Goal: Task Accomplishment & Management: Use online tool/utility

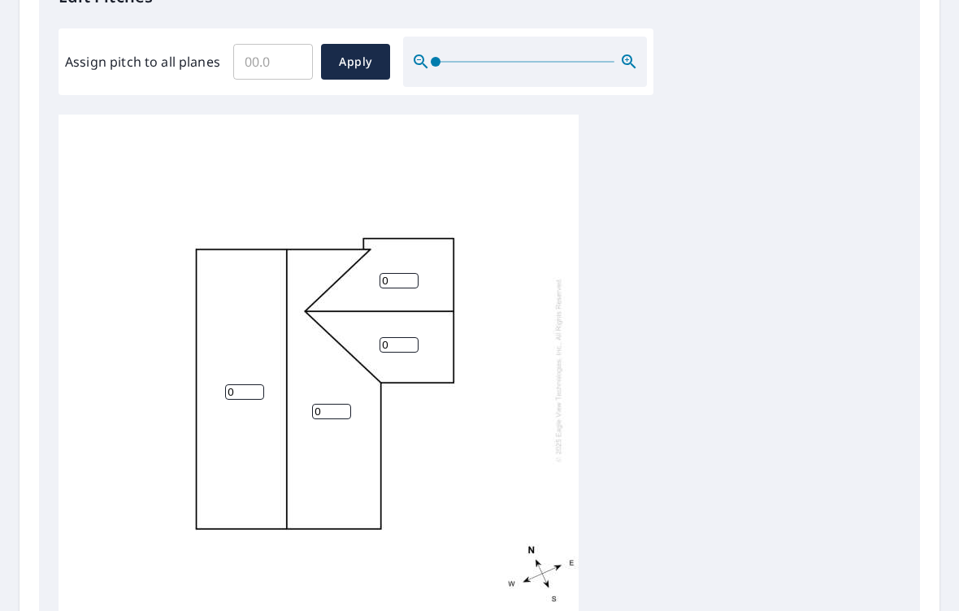
scroll to position [472, 0]
click at [401, 336] on input "0" at bounding box center [398, 343] width 39 height 15
type input "5"
click at [398, 272] on input "0" at bounding box center [398, 279] width 39 height 15
type input "5"
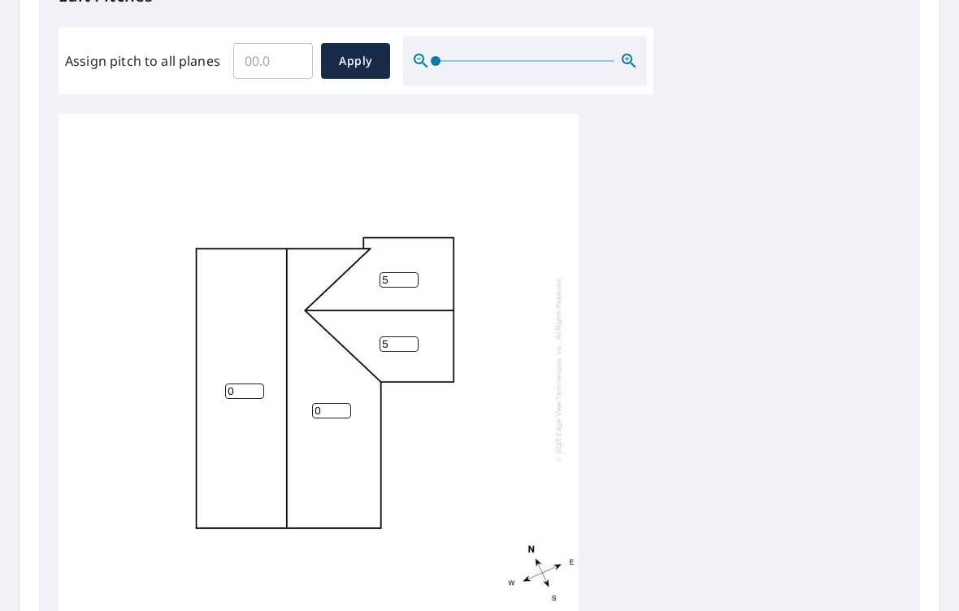
click at [324, 403] on input "0" at bounding box center [331, 410] width 39 height 15
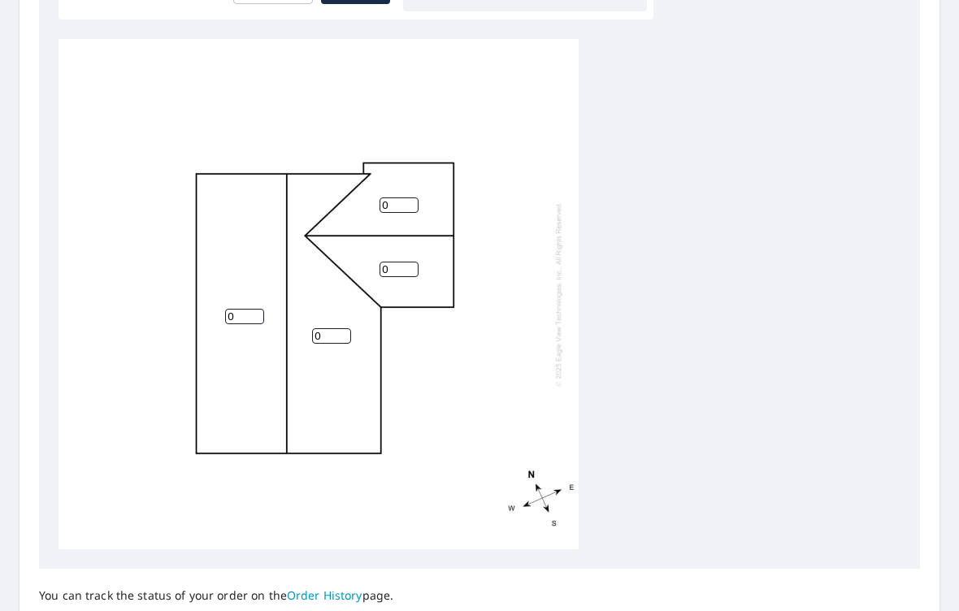
scroll to position [547, 0]
click at [396, 197] on input "0" at bounding box center [398, 204] width 39 height 15
type input "5"
click at [399, 262] on input "0" at bounding box center [398, 269] width 39 height 15
type input "5"
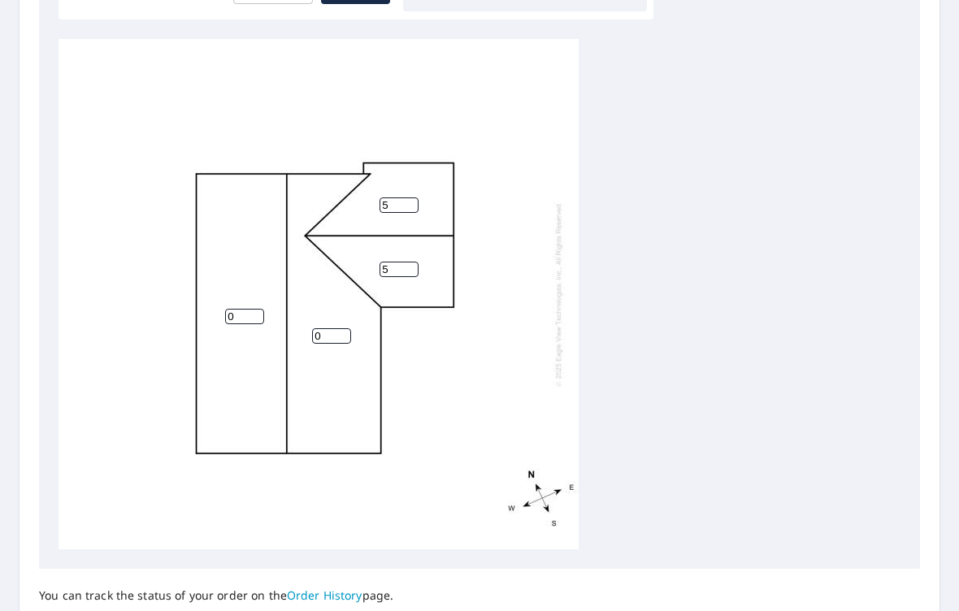
click at [249, 309] on input "0" at bounding box center [244, 316] width 39 height 15
type input "4"
click at [336, 328] on input "0" at bounding box center [331, 335] width 39 height 15
type input "4"
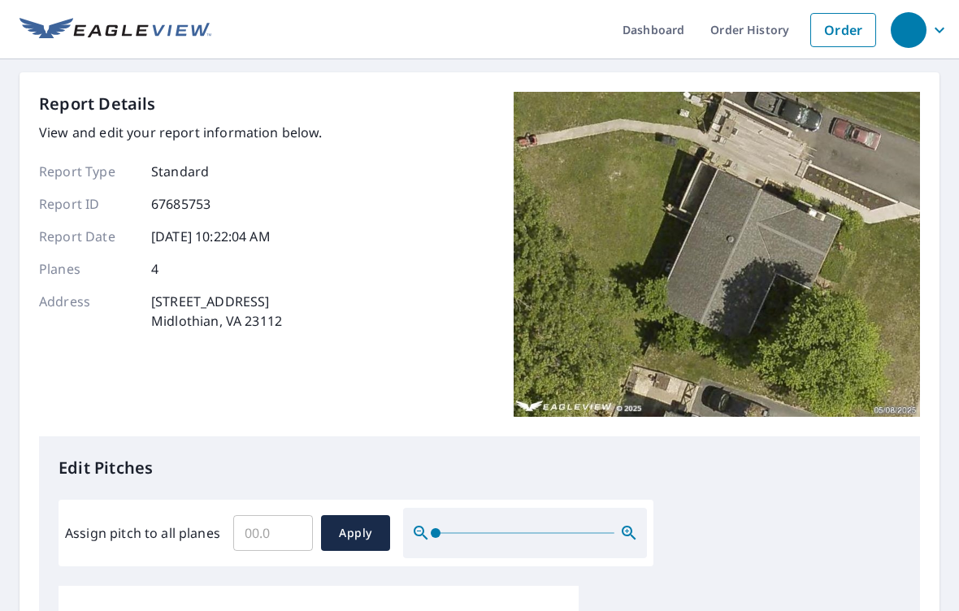
click at [936, 30] on icon "button" at bounding box center [938, 29] width 19 height 19
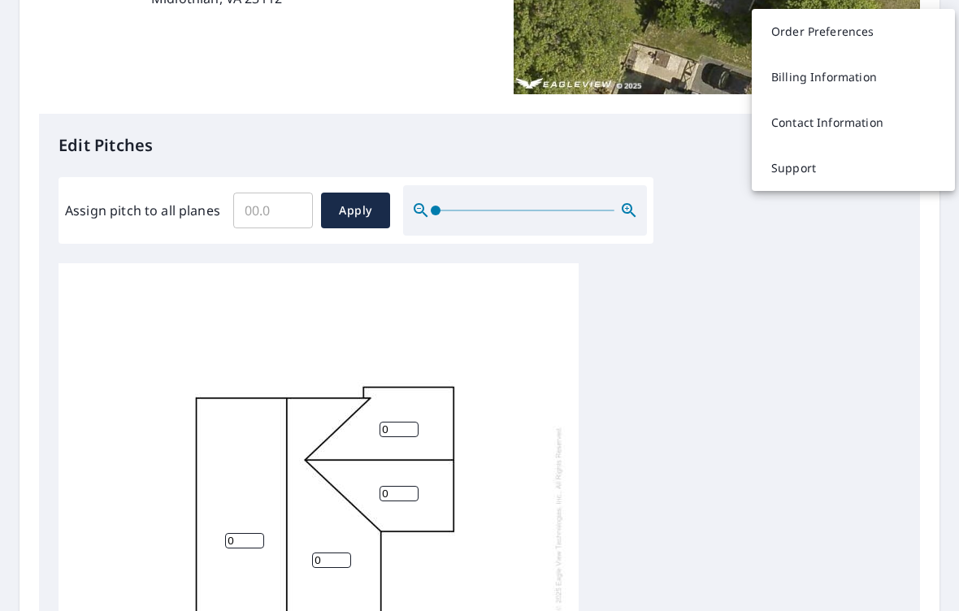
scroll to position [327, 0]
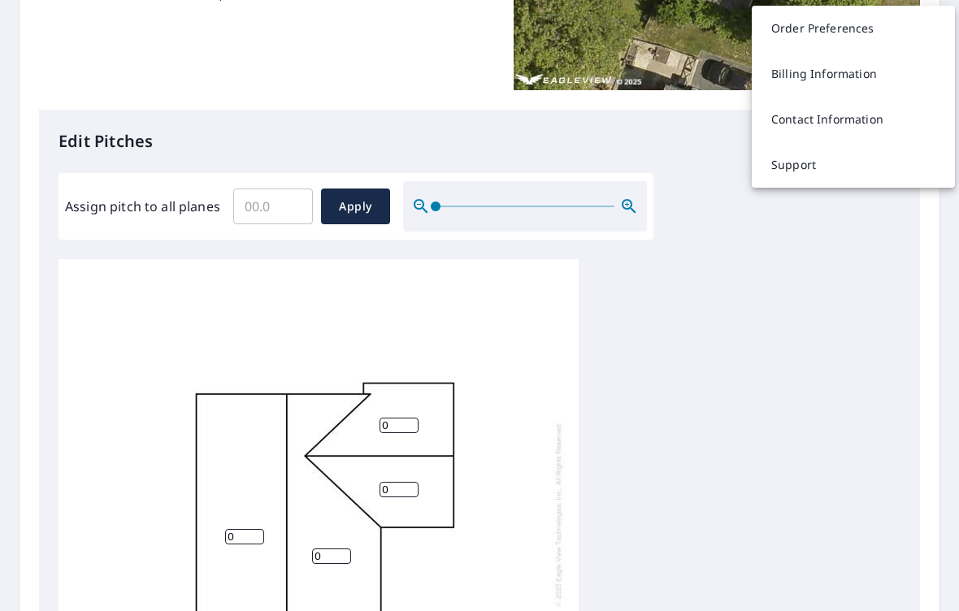
click at [401, 418] on input "0" at bounding box center [398, 425] width 39 height 15
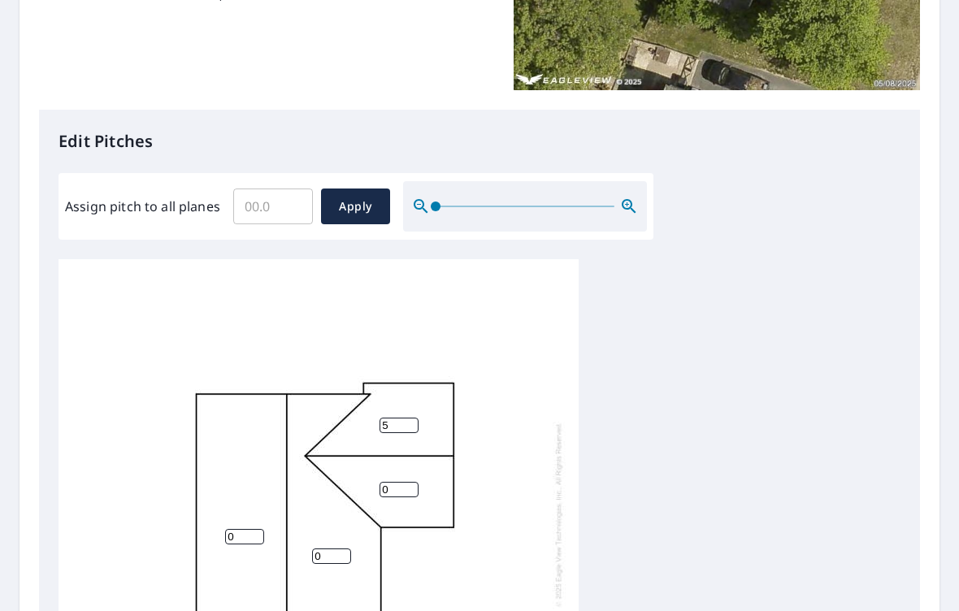
type input "5"
click at [404, 482] on input "0" at bounding box center [398, 489] width 39 height 15
type input "5"
click at [251, 529] on input "0" at bounding box center [244, 536] width 39 height 15
type input "4"
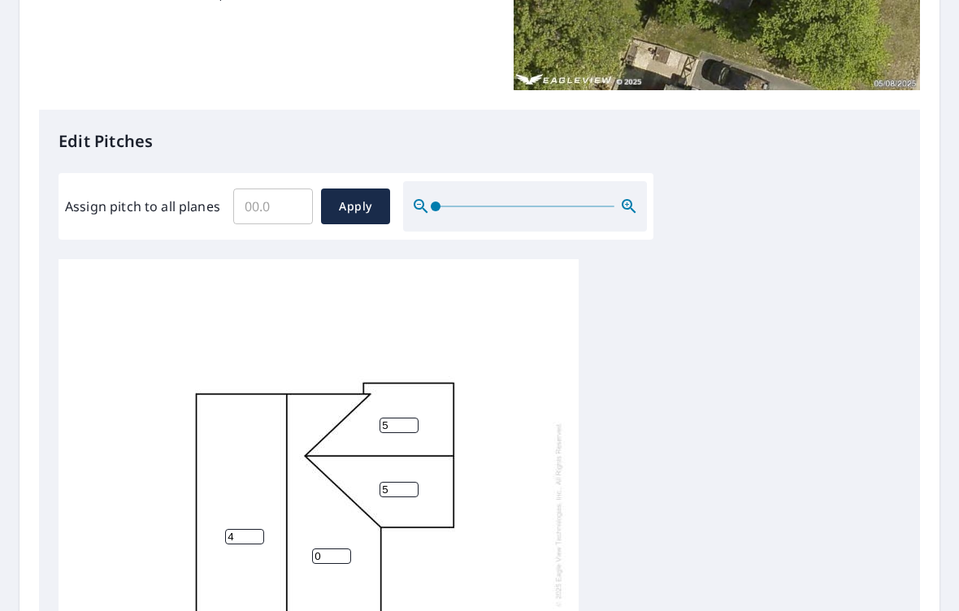
click at [347, 548] on input "0" at bounding box center [331, 555] width 39 height 15
type input "4"
click at [658, 359] on div "4 4 5 5" at bounding box center [479, 514] width 842 height 510
click at [346, 197] on span "Apply" at bounding box center [355, 207] width 43 height 20
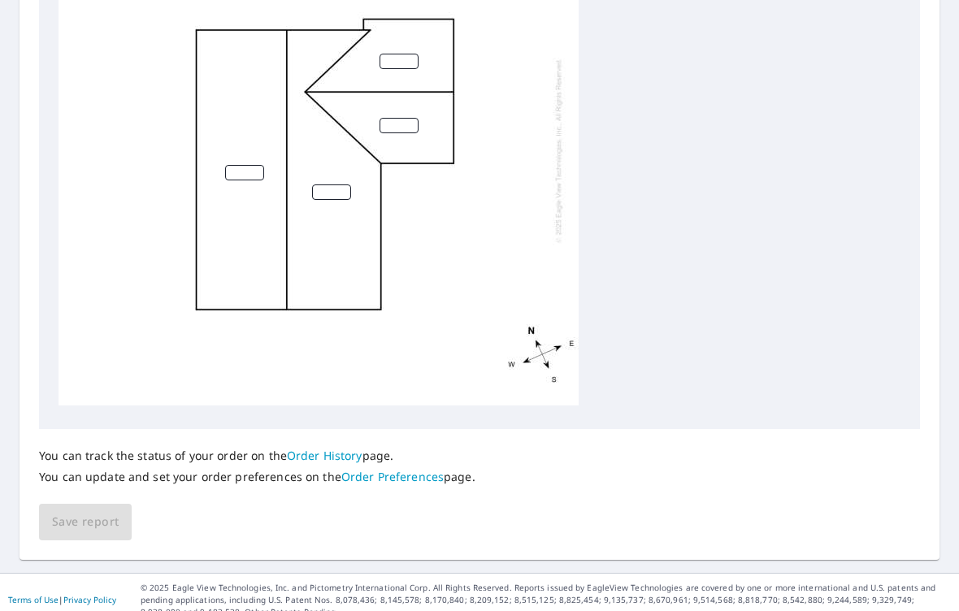
scroll to position [687, 0]
click at [78, 498] on div "You can track the status of your order on the Order History page. You can updat…" at bounding box center [479, 484] width 881 height 111
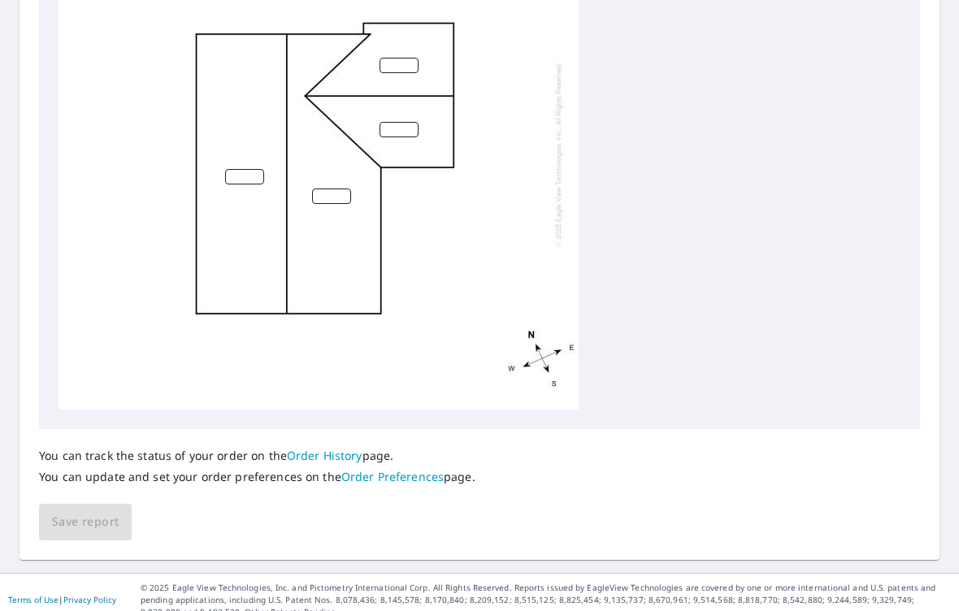
scroll to position [0, 0]
click at [396, 58] on input "number" at bounding box center [398, 65] width 39 height 15
type input "5"
click at [398, 122] on input "number" at bounding box center [398, 129] width 39 height 15
type input "5"
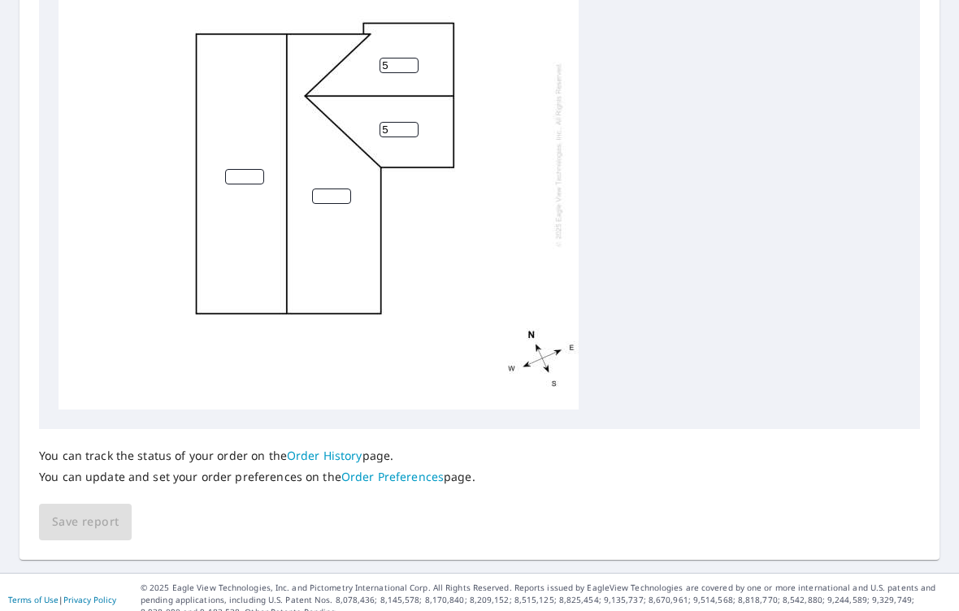
click at [254, 169] on input "number" at bounding box center [244, 176] width 39 height 15
type input "4"
click at [322, 188] on input "number" at bounding box center [331, 195] width 39 height 15
type input "4"
click at [93, 512] on span "Save report" at bounding box center [85, 522] width 67 height 20
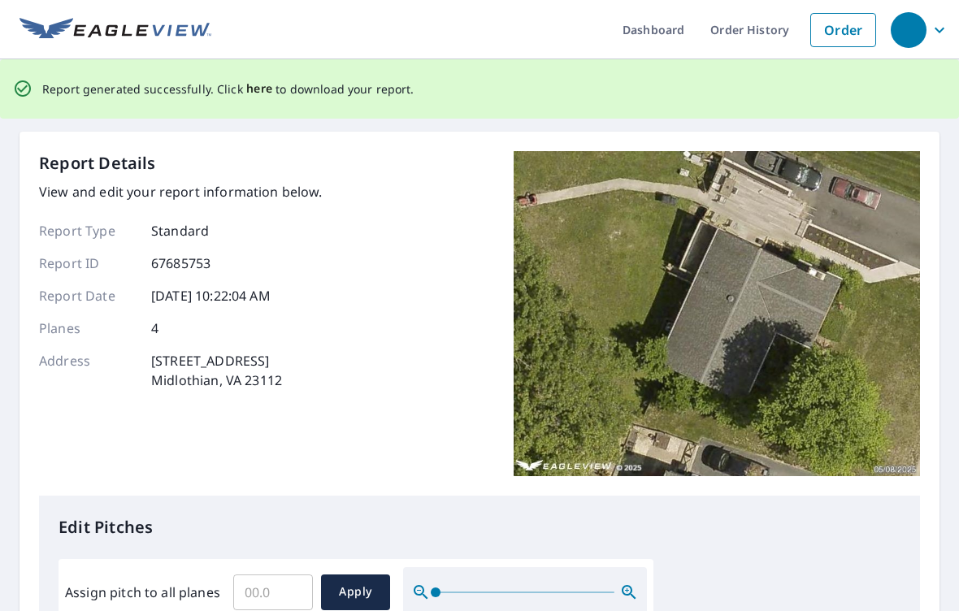
click at [266, 84] on span "here" at bounding box center [259, 89] width 27 height 20
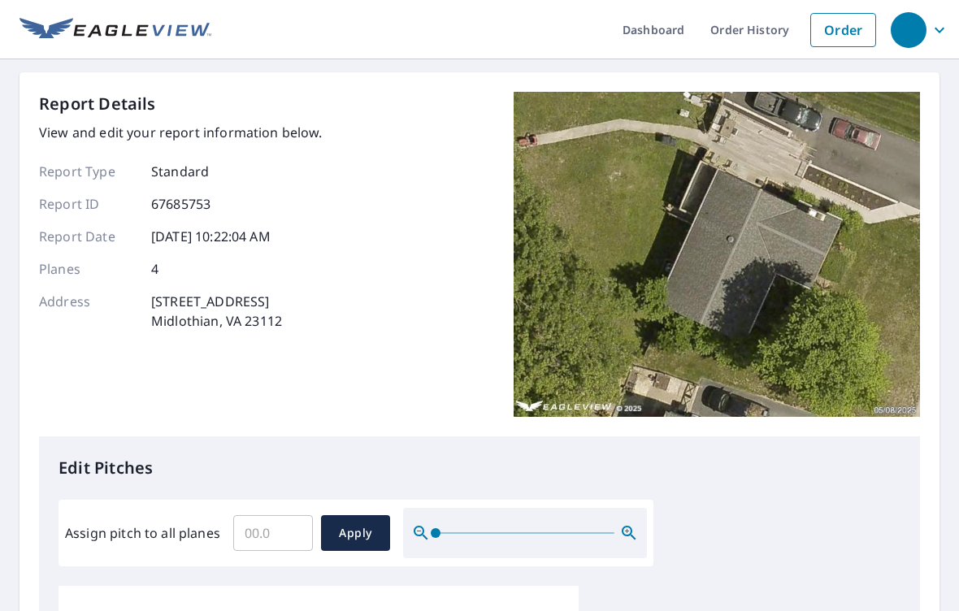
click at [938, 44] on span "button" at bounding box center [921, 30] width 62 height 39
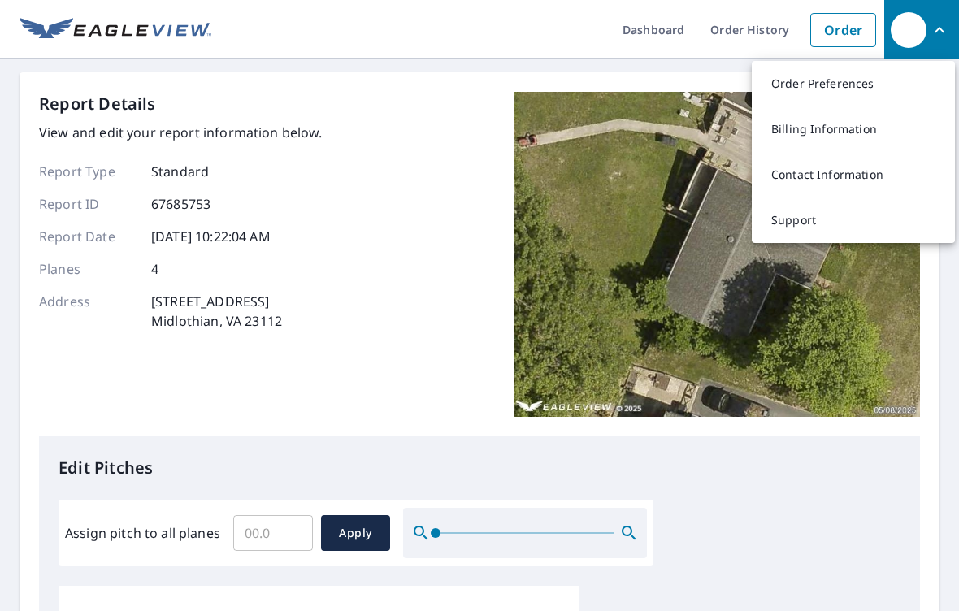
click at [145, 342] on div "Report Details View and edit your report information below. Report Type Standar…" at bounding box center [181, 254] width 284 height 325
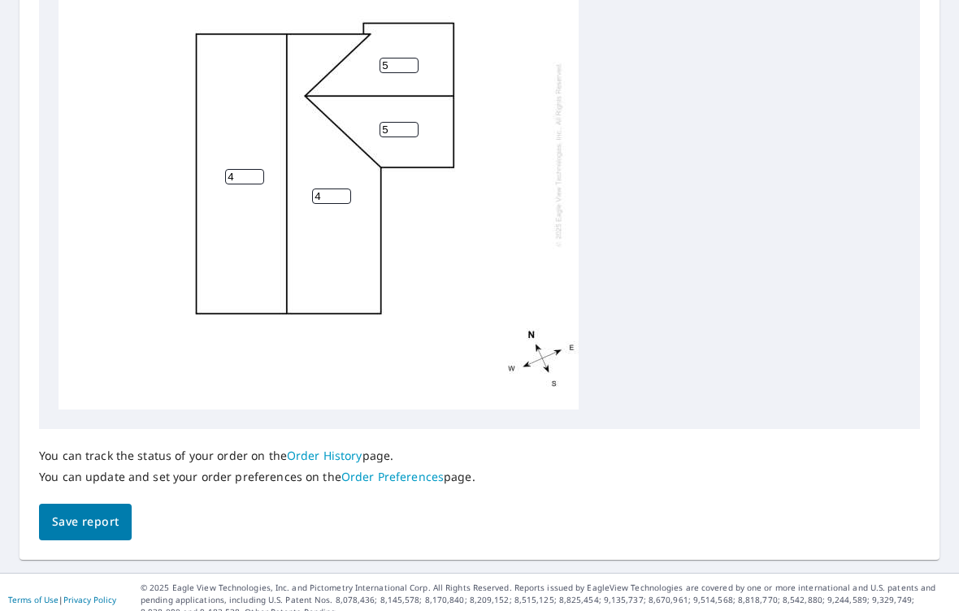
click at [87, 512] on span "Save report" at bounding box center [85, 522] width 67 height 20
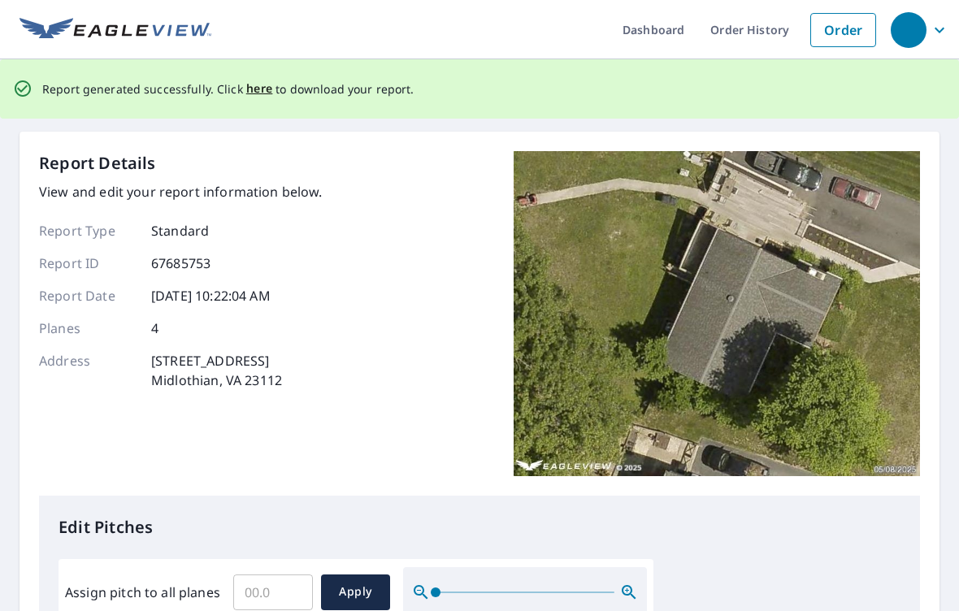
scroll to position [-1, 0]
click at [51, 96] on p "Report generated successfully. Click here to download your report." at bounding box center [228, 89] width 372 height 20
click at [249, 89] on span "here" at bounding box center [259, 89] width 27 height 20
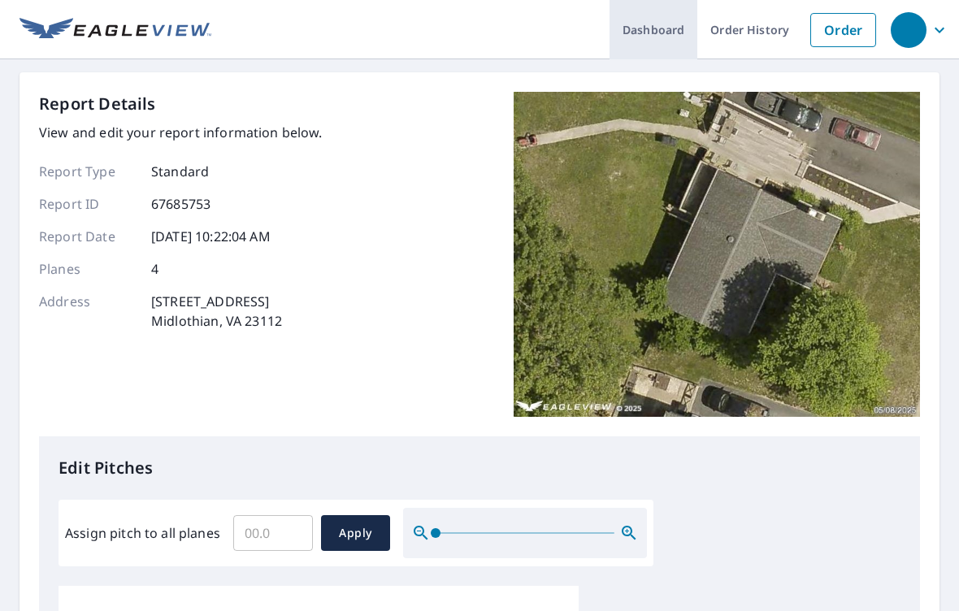
click at [652, 23] on link "Dashboard" at bounding box center [653, 29] width 88 height 59
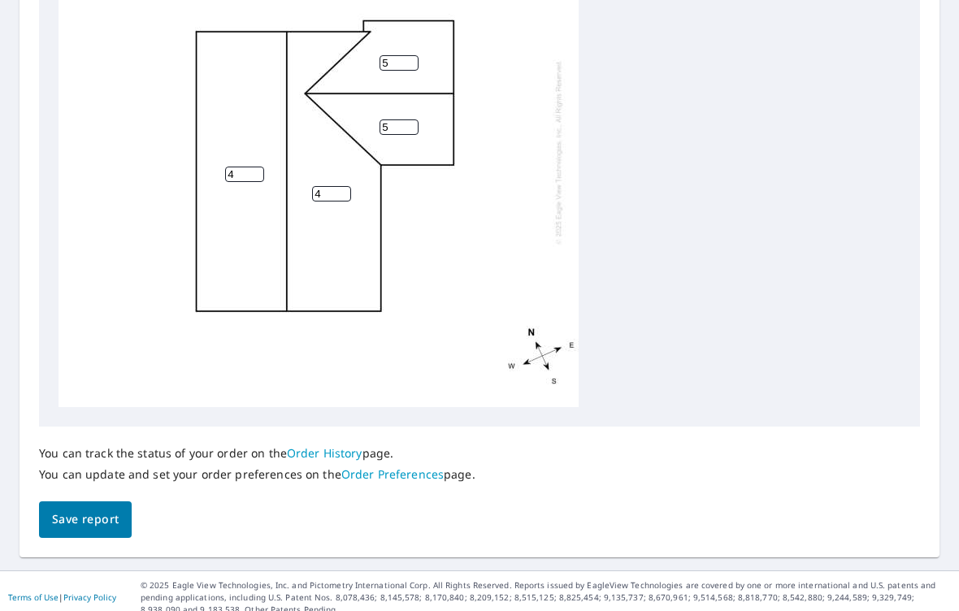
scroll to position [687, 0]
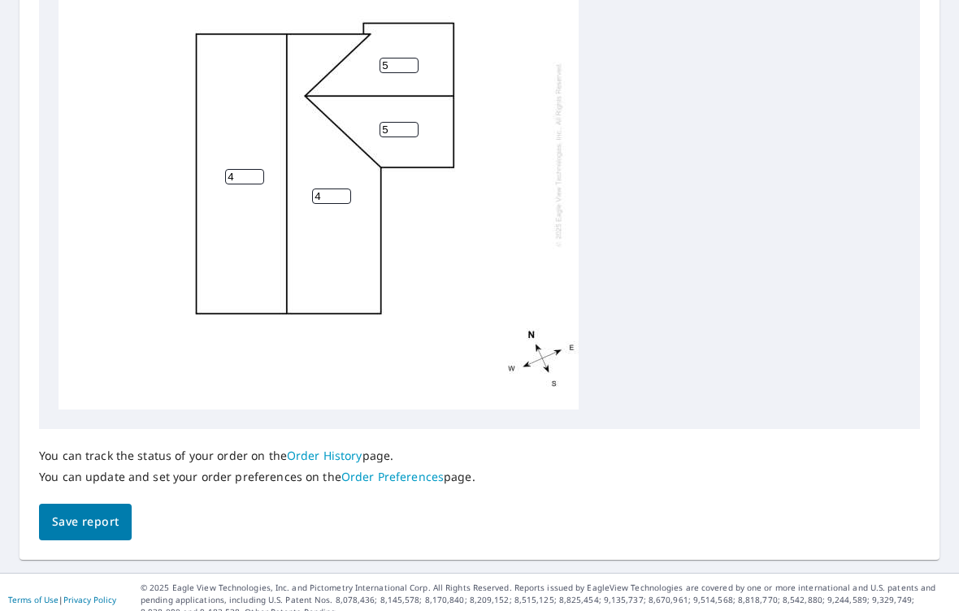
click at [100, 512] on span "Save report" at bounding box center [85, 522] width 67 height 20
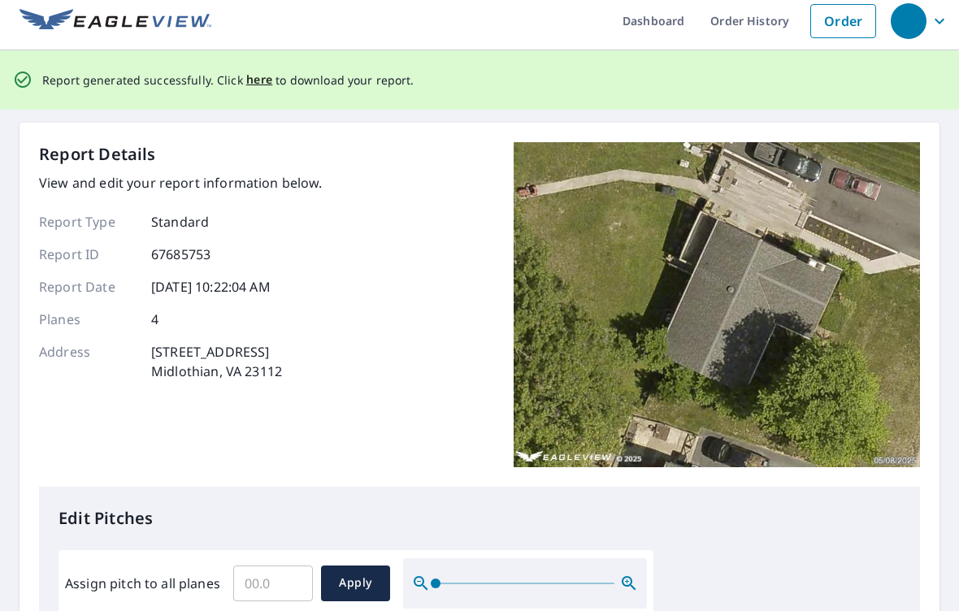
scroll to position [3, 0]
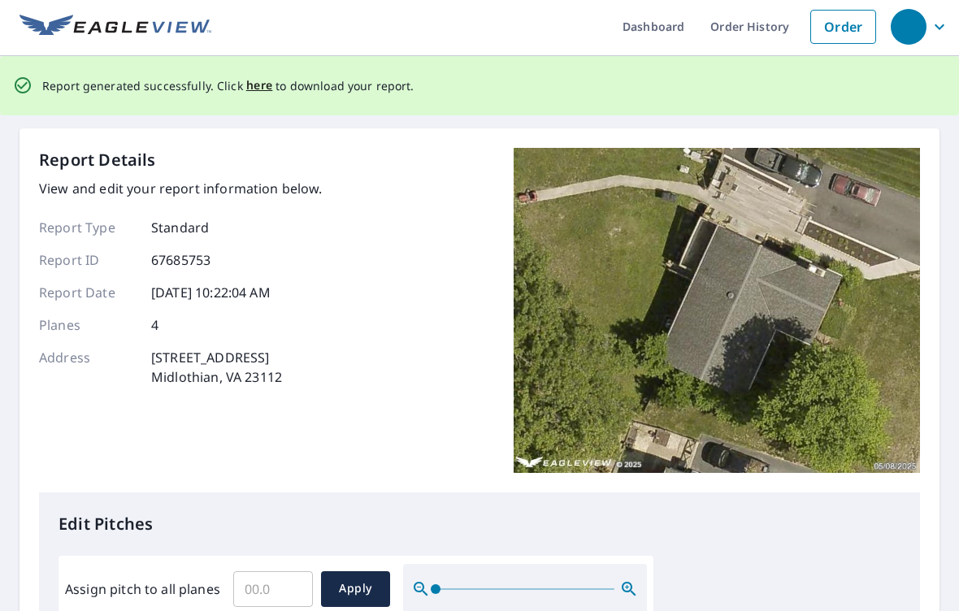
click at [596, 99] on div "Report generated successfully. Click here to download your report." at bounding box center [479, 85] width 959 height 59
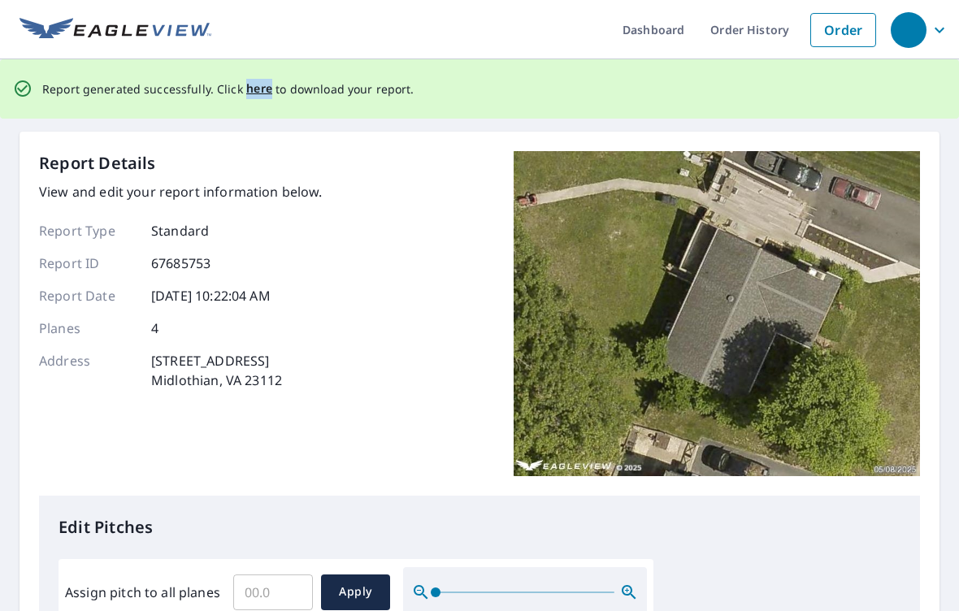
scroll to position [0, 0]
click at [925, 32] on div "button" at bounding box center [908, 30] width 36 height 36
click at [657, 31] on link "Dashboard" at bounding box center [653, 29] width 88 height 59
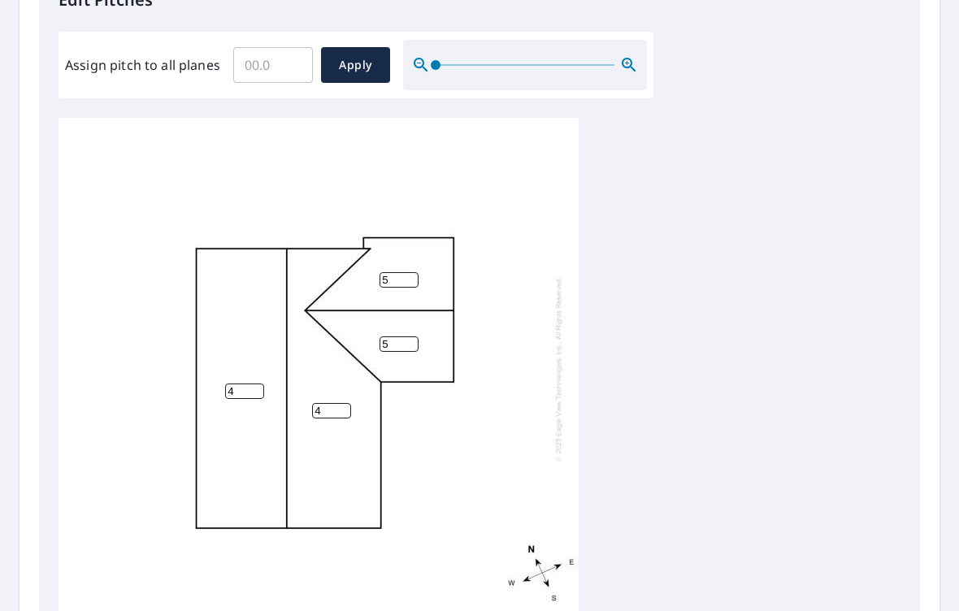
scroll to position [4, 0]
click at [257, 62] on input "Assign pitch to all planes" at bounding box center [273, 64] width 80 height 45
click at [270, 51] on input "Assign pitch to all planes" at bounding box center [273, 64] width 80 height 45
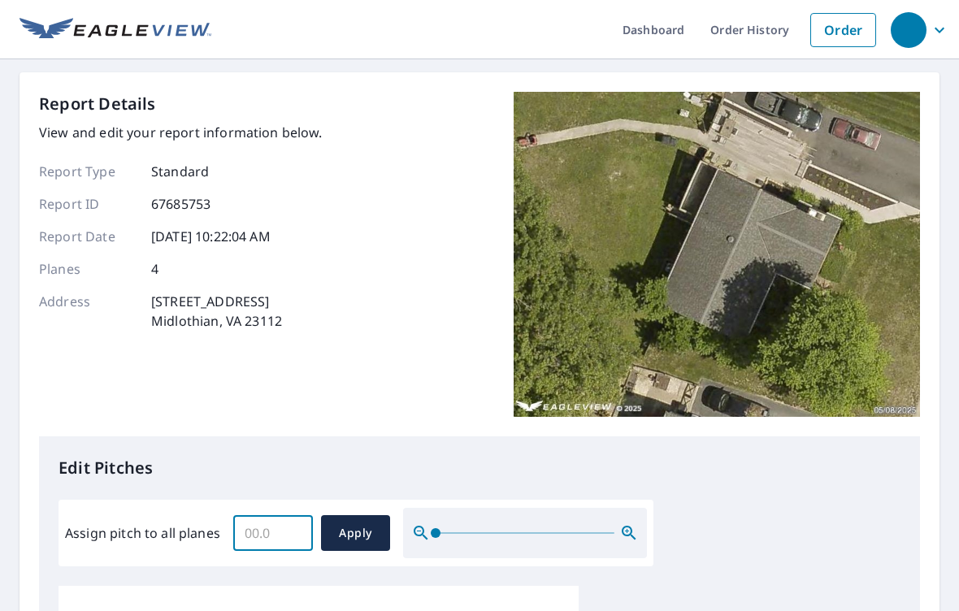
scroll to position [0, 0]
click at [942, 38] on icon "button" at bounding box center [938, 29] width 19 height 19
